Goal: Check status: Check status

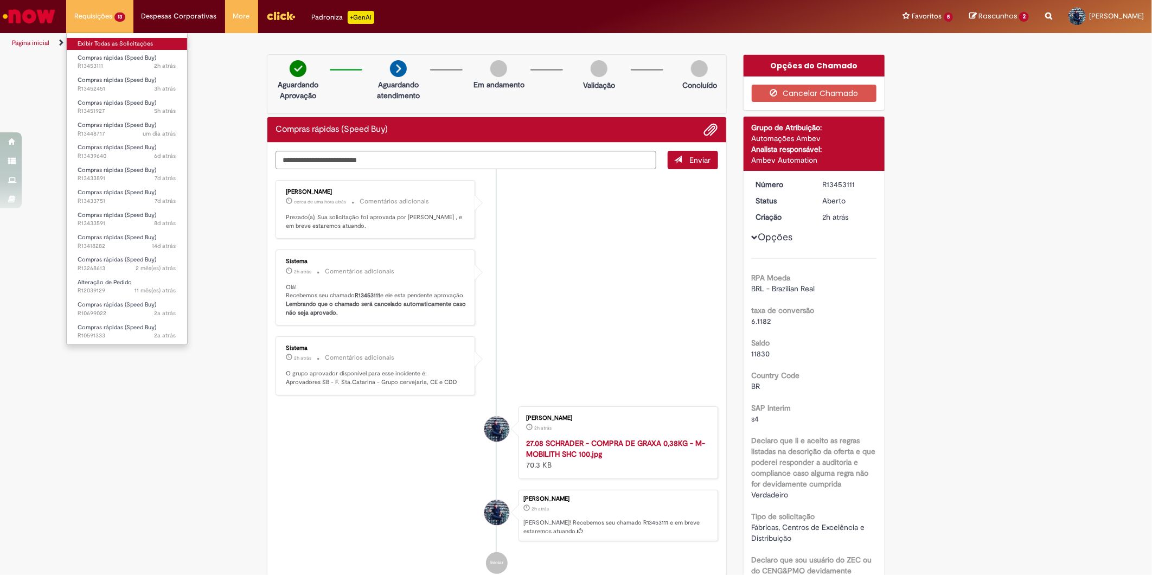
click at [98, 47] on link "Exibir Todas as Solicitações" at bounding box center [127, 44] width 120 height 12
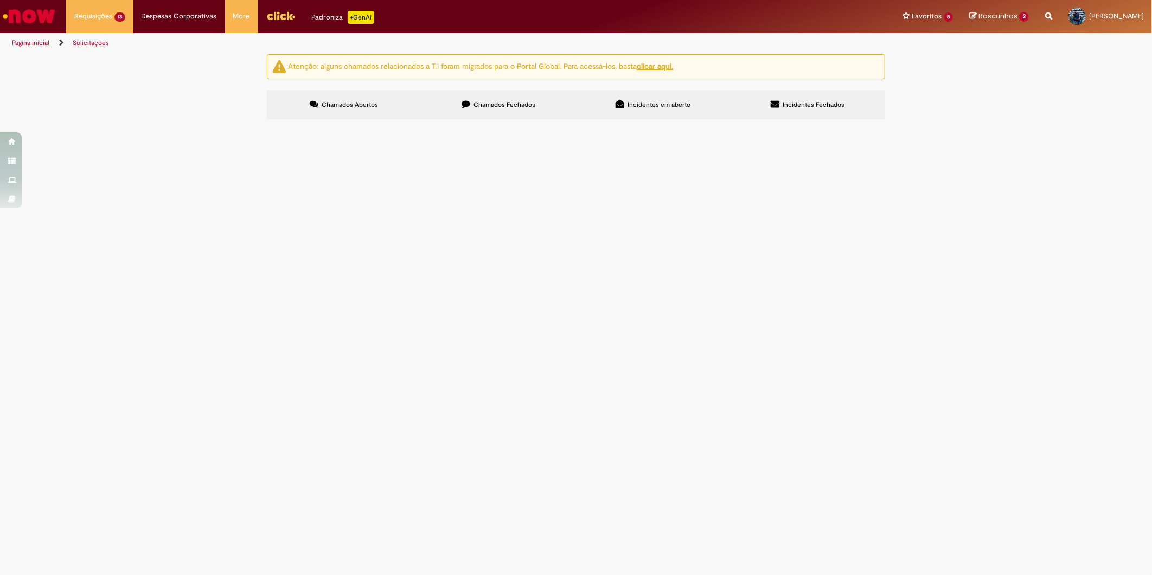
click at [0, 0] on span "Descritivo: Compra de conexões para sistema de NH3 + Tubo de cobre e conectores…" at bounding box center [0, 0] width 0 height 0
drag, startPoint x: 568, startPoint y: 247, endPoint x: 538, endPoint y: 246, distance: 30.4
click at [0, 0] on span "Descritivo: Compra de conexões para sistema de NH3 + Tubo de cobre e conectores…" at bounding box center [0, 0] width 0 height 0
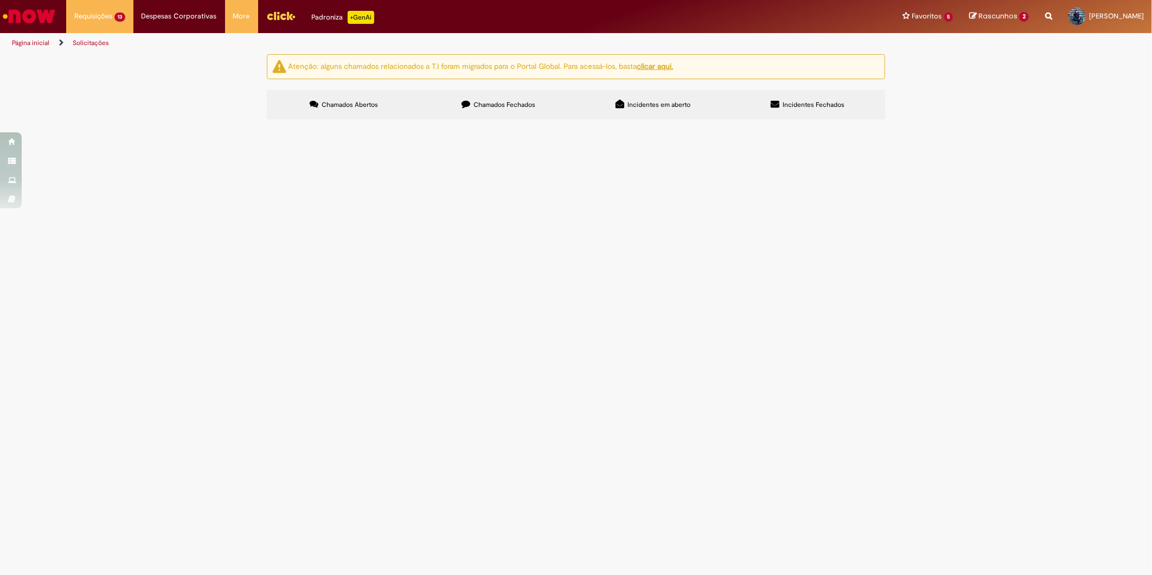
click at [0, 0] on span "Compras rápidas (Speed Buy)" at bounding box center [0, 0] width 0 height 0
click at [0, 0] on span "Descritivo: Compra de conexões para sistema de NH3 + Tubo de cobre e conectores…" at bounding box center [0, 0] width 0 height 0
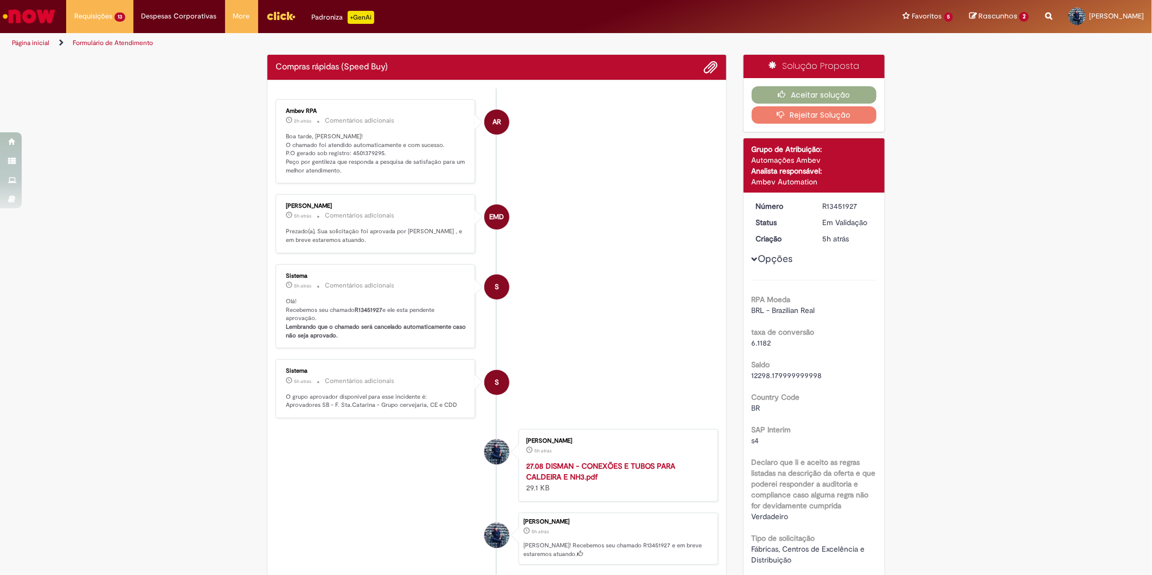
click at [355, 152] on p "Boa tarde, Daniel! O chamado foi atendido automaticamente e com sucesso. P.O ge…" at bounding box center [376, 153] width 181 height 43
copy p "4501379295"
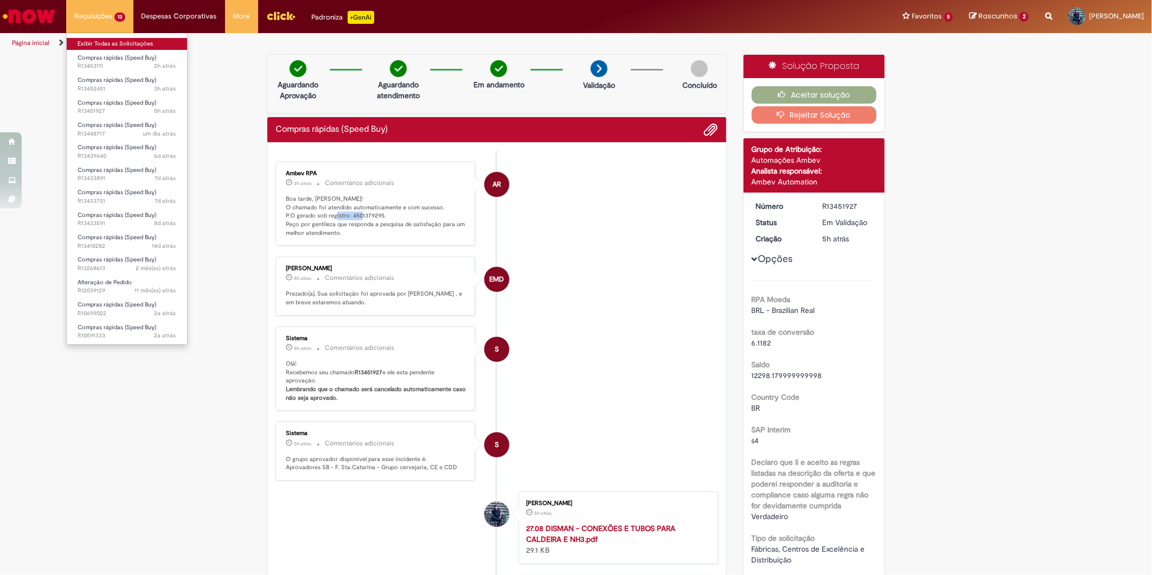
click at [116, 39] on link "Exibir Todas as Solicitações" at bounding box center [127, 44] width 120 height 12
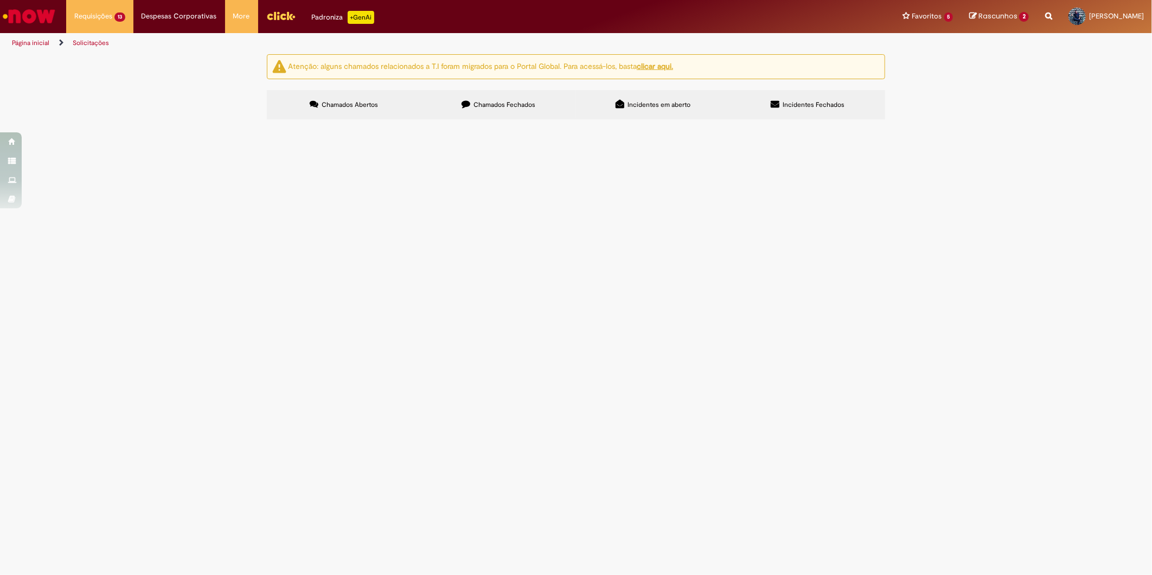
click at [0, 0] on span "GRAXA MOBIL M-MOBILITH SHC 100 CART 0,38G - R$1.170,00 (MIP) SCHRADER" at bounding box center [0, 0] width 0 height 0
